Goal: Transaction & Acquisition: Book appointment/travel/reservation

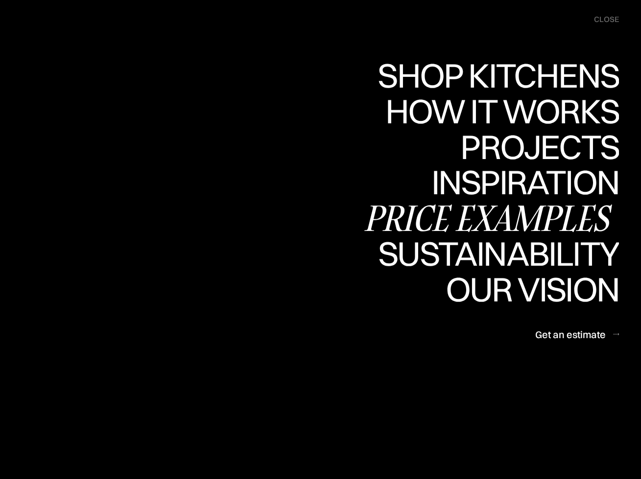
click at [507, 215] on div "Price examples" at bounding box center [490, 218] width 257 height 34
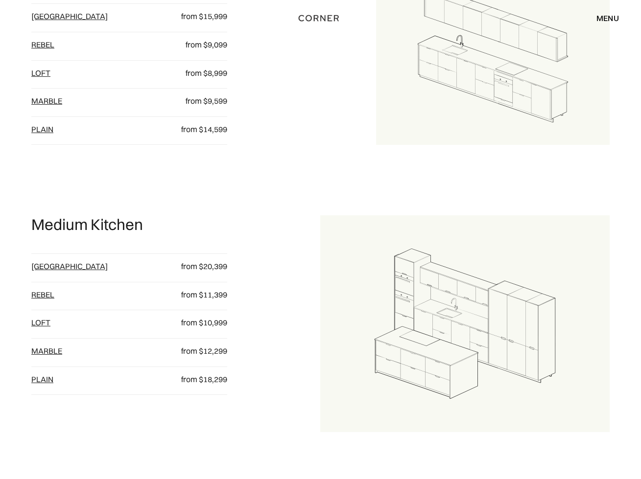
scroll to position [716, 0]
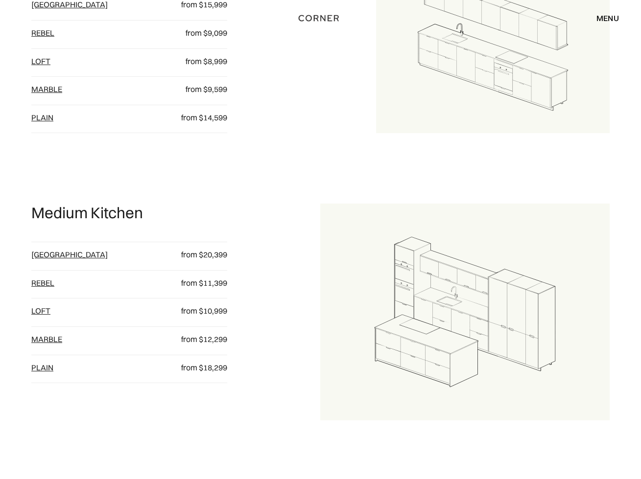
click at [42, 251] on link "Berlin" at bounding box center [69, 255] width 76 height 10
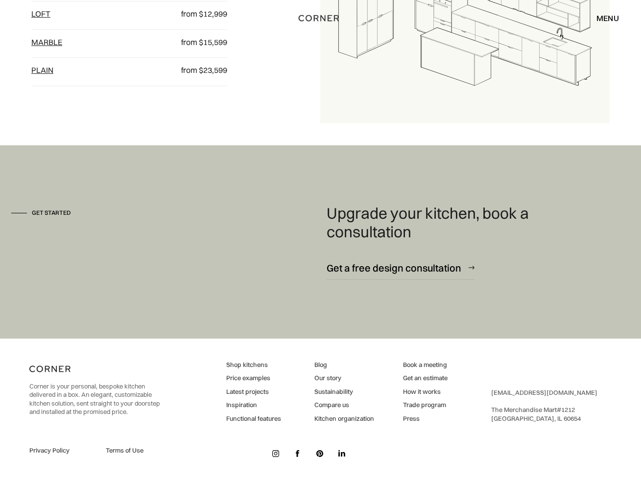
scroll to position [1301, 0]
click at [242, 402] on link "Inspiration" at bounding box center [253, 406] width 55 height 9
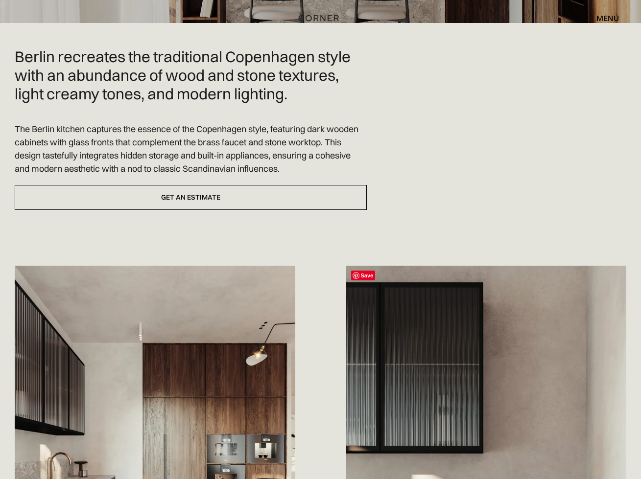
scroll to position [268, 0]
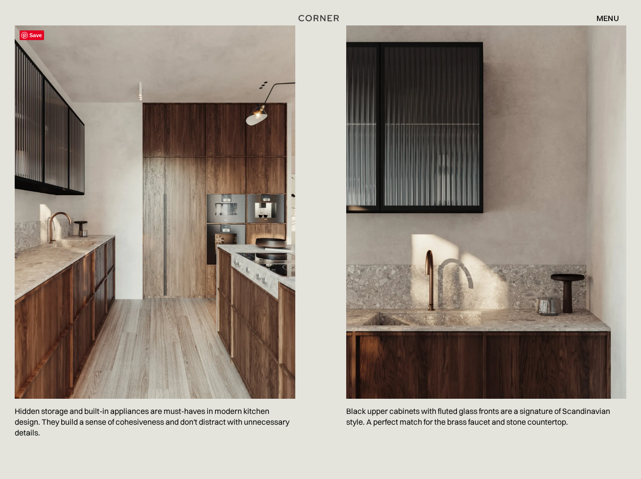
click at [198, 200] on img at bounding box center [155, 212] width 281 height 374
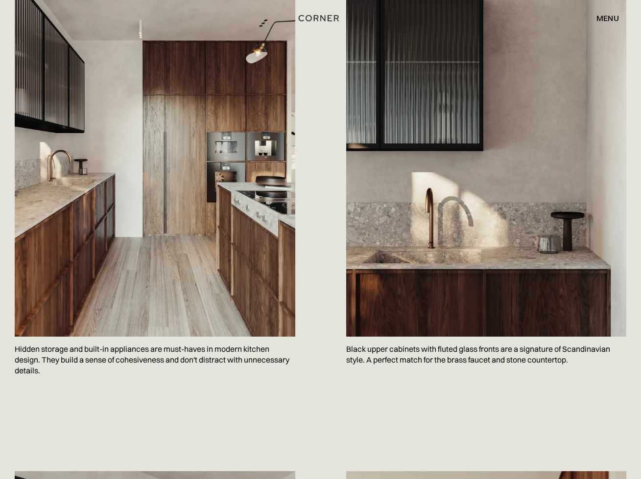
scroll to position [550, 0]
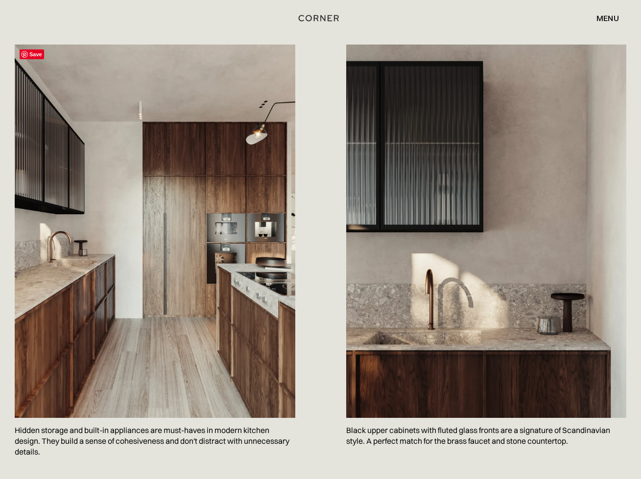
click at [198, 200] on img at bounding box center [155, 232] width 281 height 374
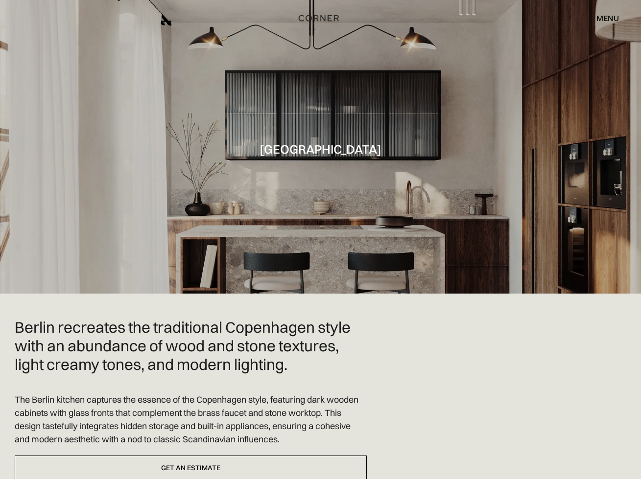
scroll to position [0, 0]
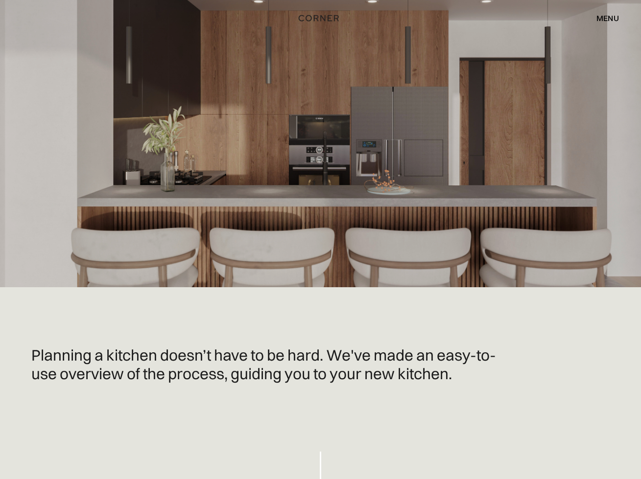
click at [530, 113] on div at bounding box center [320, 143] width 641 height 287
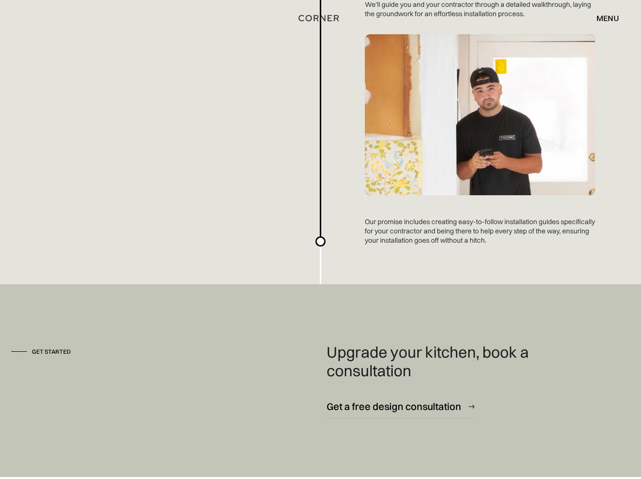
scroll to position [2496, 0]
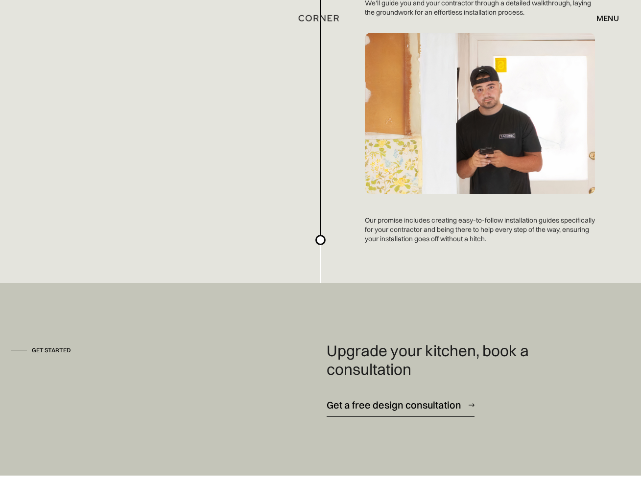
click at [388, 399] on div "Get a free design consultation" at bounding box center [394, 405] width 135 height 13
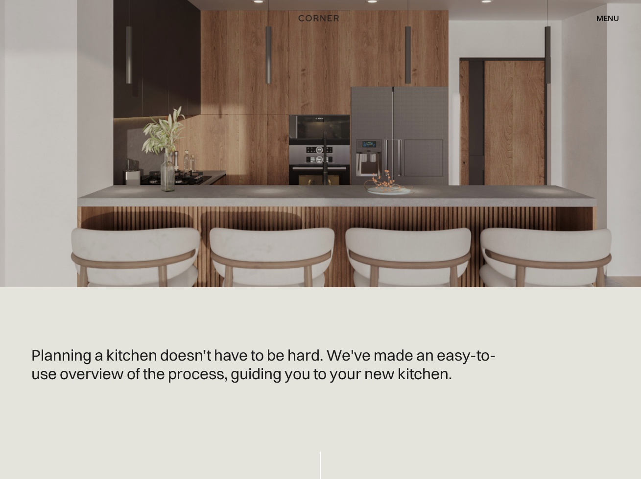
scroll to position [0, 0]
click at [604, 16] on div "menu" at bounding box center [607, 18] width 23 height 8
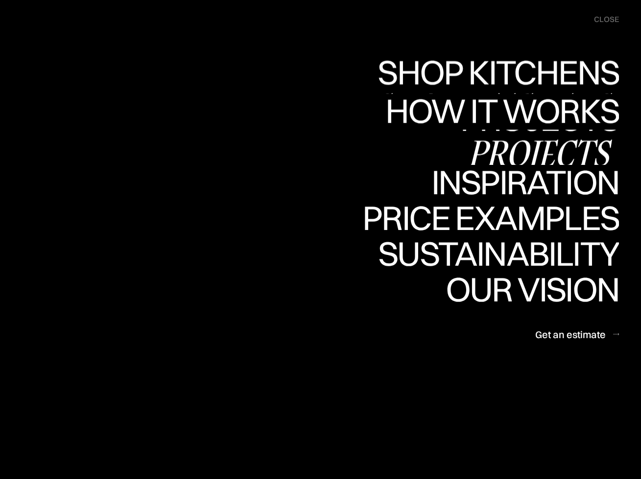
click at [543, 152] on div "Projects" at bounding box center [539, 153] width 159 height 34
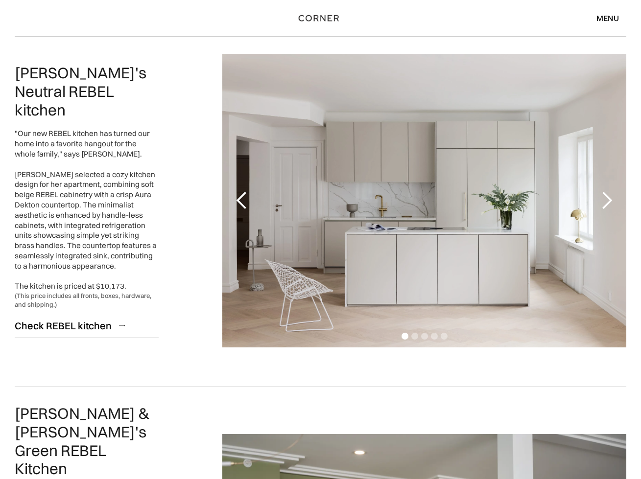
scroll to position [1818, 0]
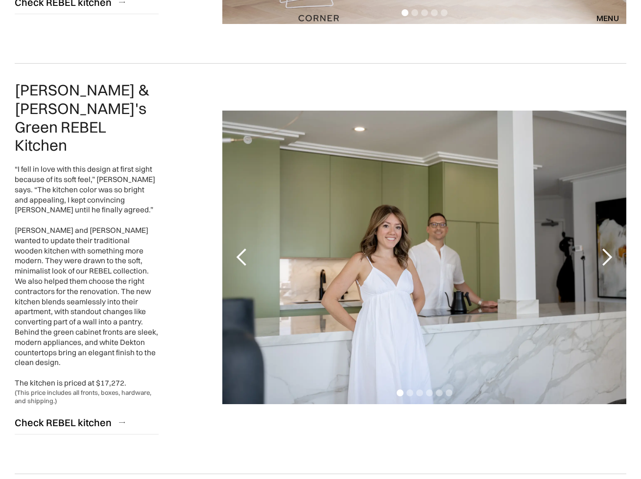
click at [608, 248] on div "next slide" at bounding box center [607, 258] width 20 height 20
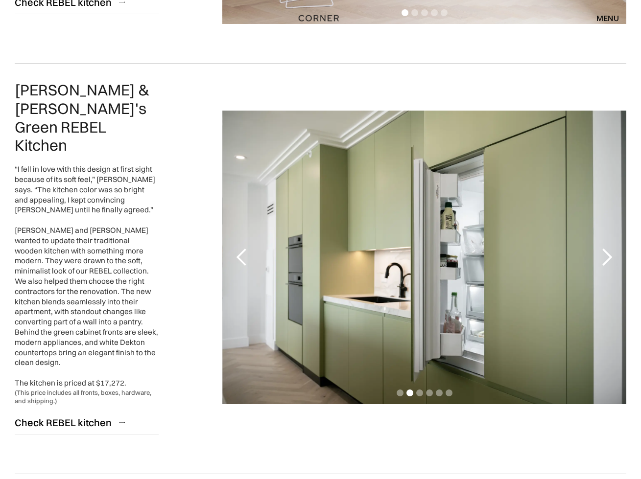
click at [608, 248] on div "next slide" at bounding box center [607, 258] width 20 height 20
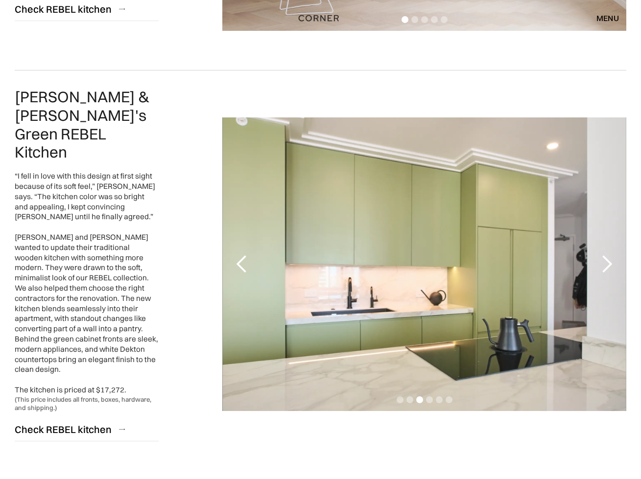
scroll to position [1809, 0]
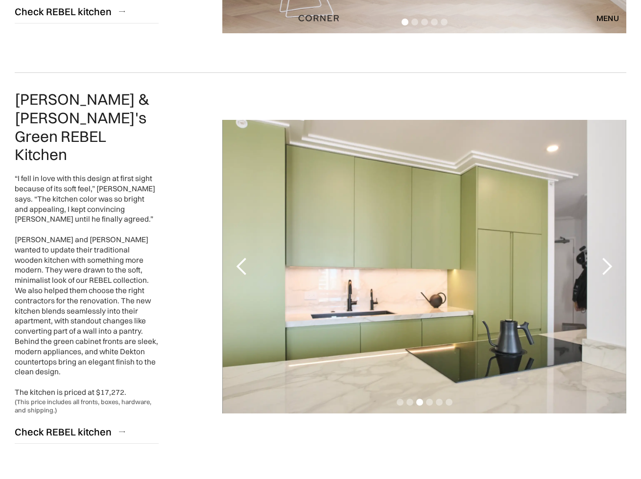
click at [605, 257] on div "next slide" at bounding box center [607, 267] width 20 height 20
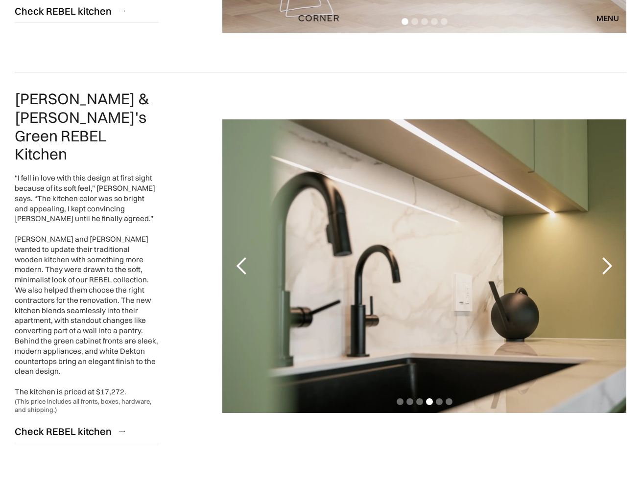
scroll to position [1808, 0]
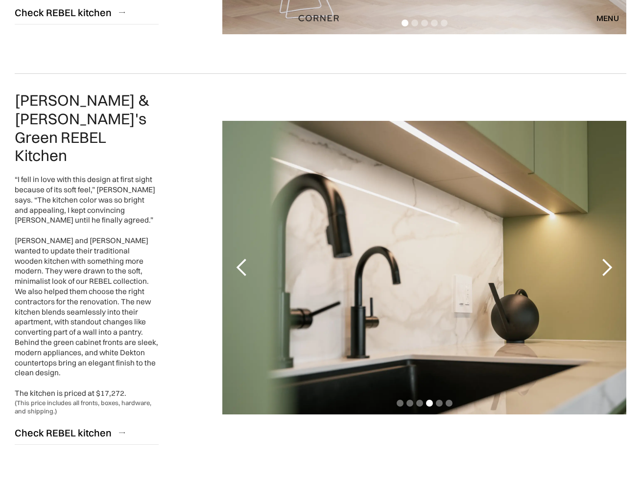
click at [605, 258] on div "next slide" at bounding box center [607, 268] width 20 height 20
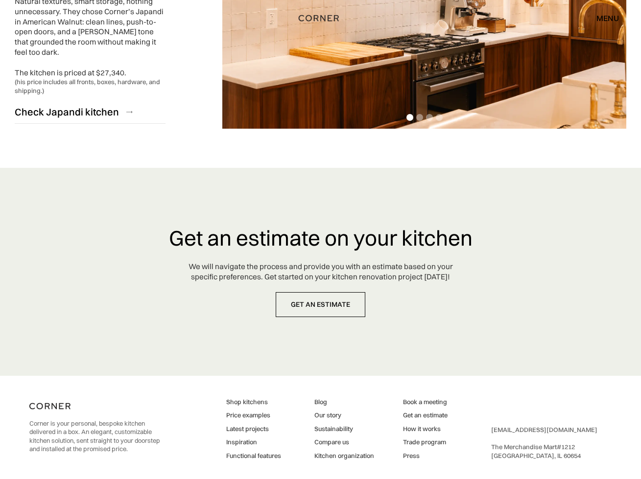
scroll to position [2474, 0]
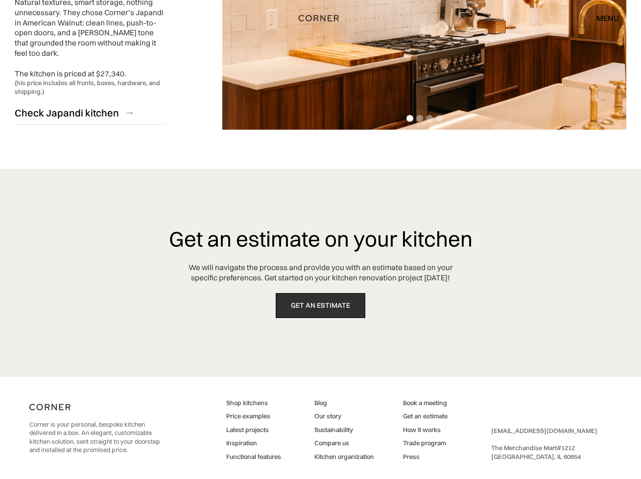
click at [319, 293] on link "get an estimate" at bounding box center [321, 305] width 90 height 25
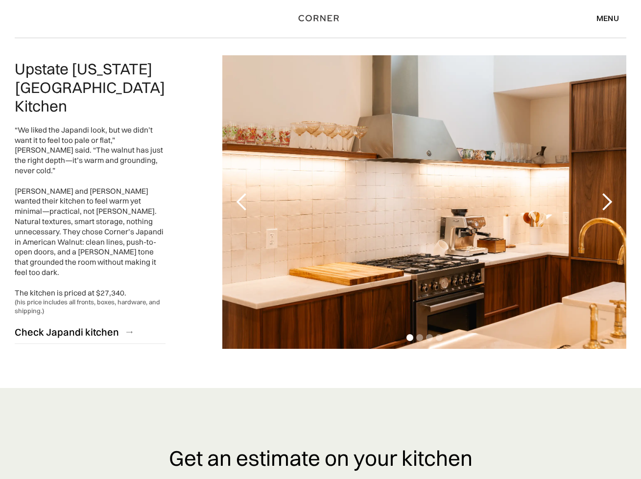
scroll to position [2224, 0]
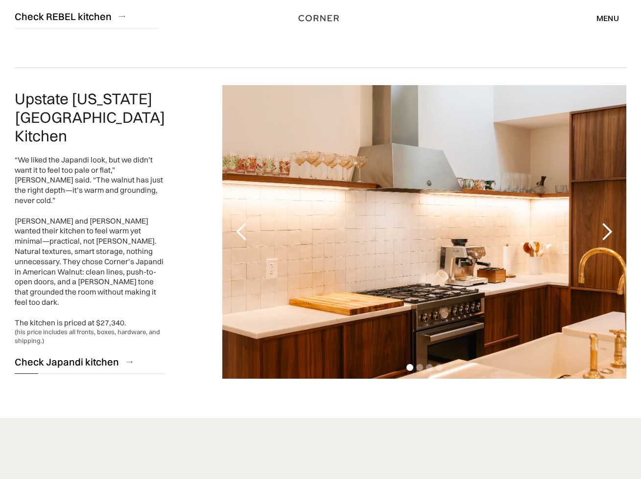
click at [108, 356] on div "Check Japandi kitchen" at bounding box center [67, 362] width 104 height 13
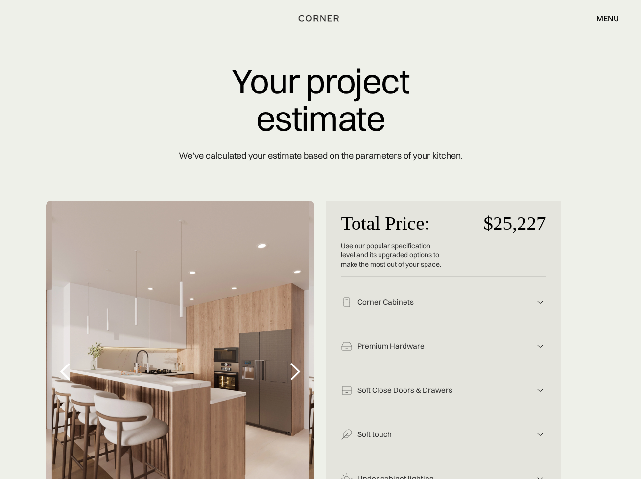
scroll to position [210, 0]
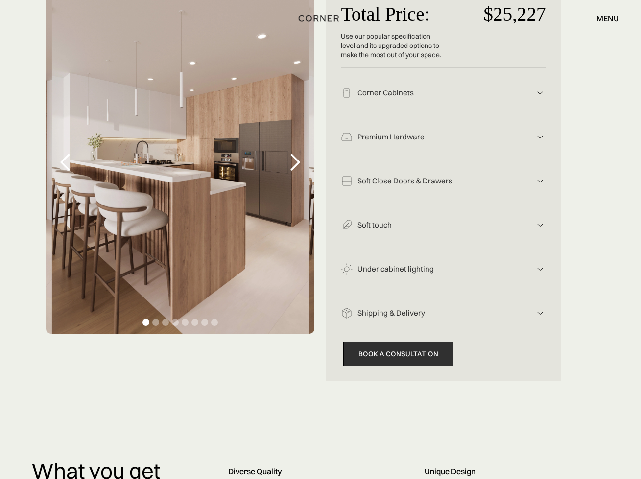
click at [396, 353] on link "Book a consultation" at bounding box center [398, 354] width 110 height 25
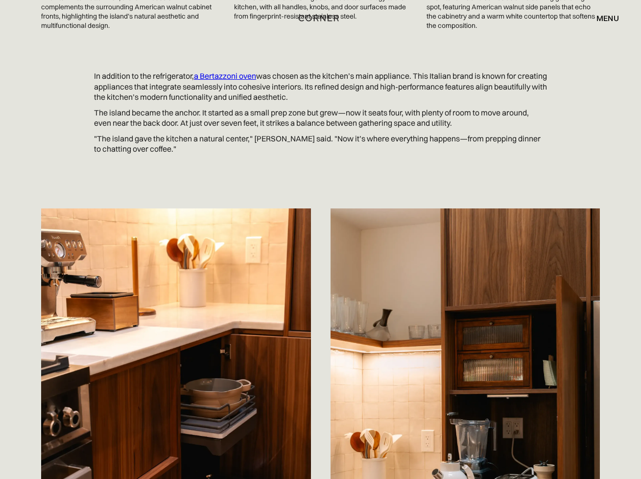
scroll to position [1138, 0]
